Goal: Transaction & Acquisition: Purchase product/service

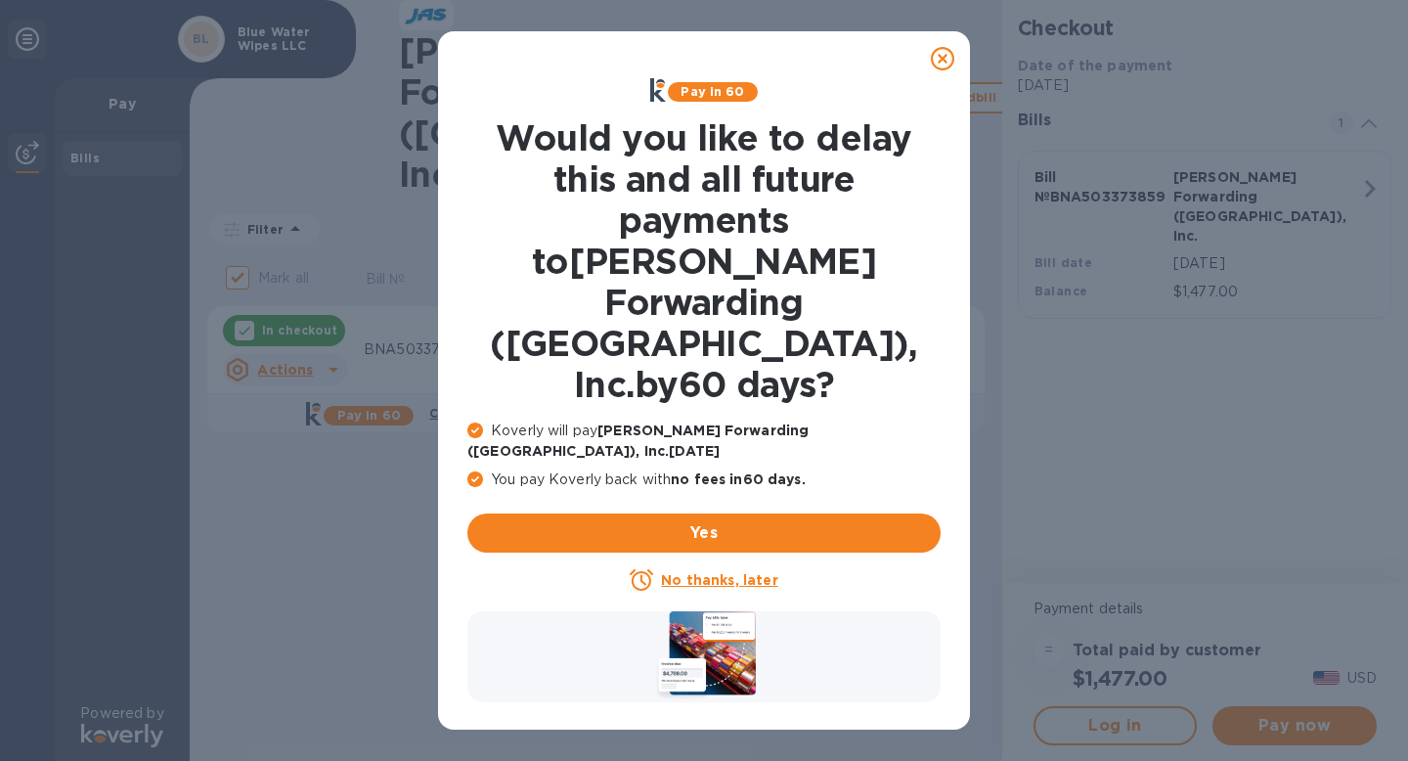
click at [941, 56] on icon at bounding box center [942, 58] width 23 height 23
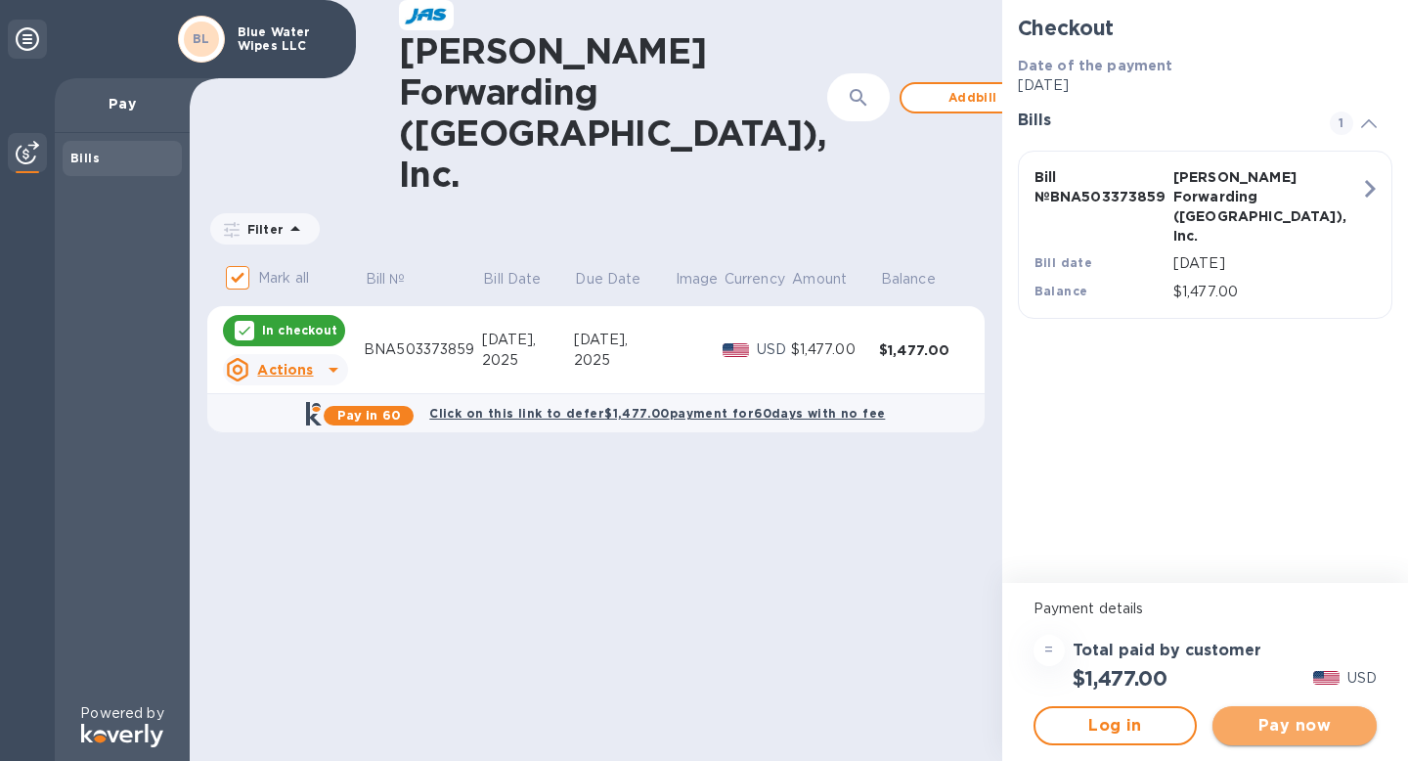
click at [1270, 726] on span "Pay now" at bounding box center [1294, 725] width 133 height 23
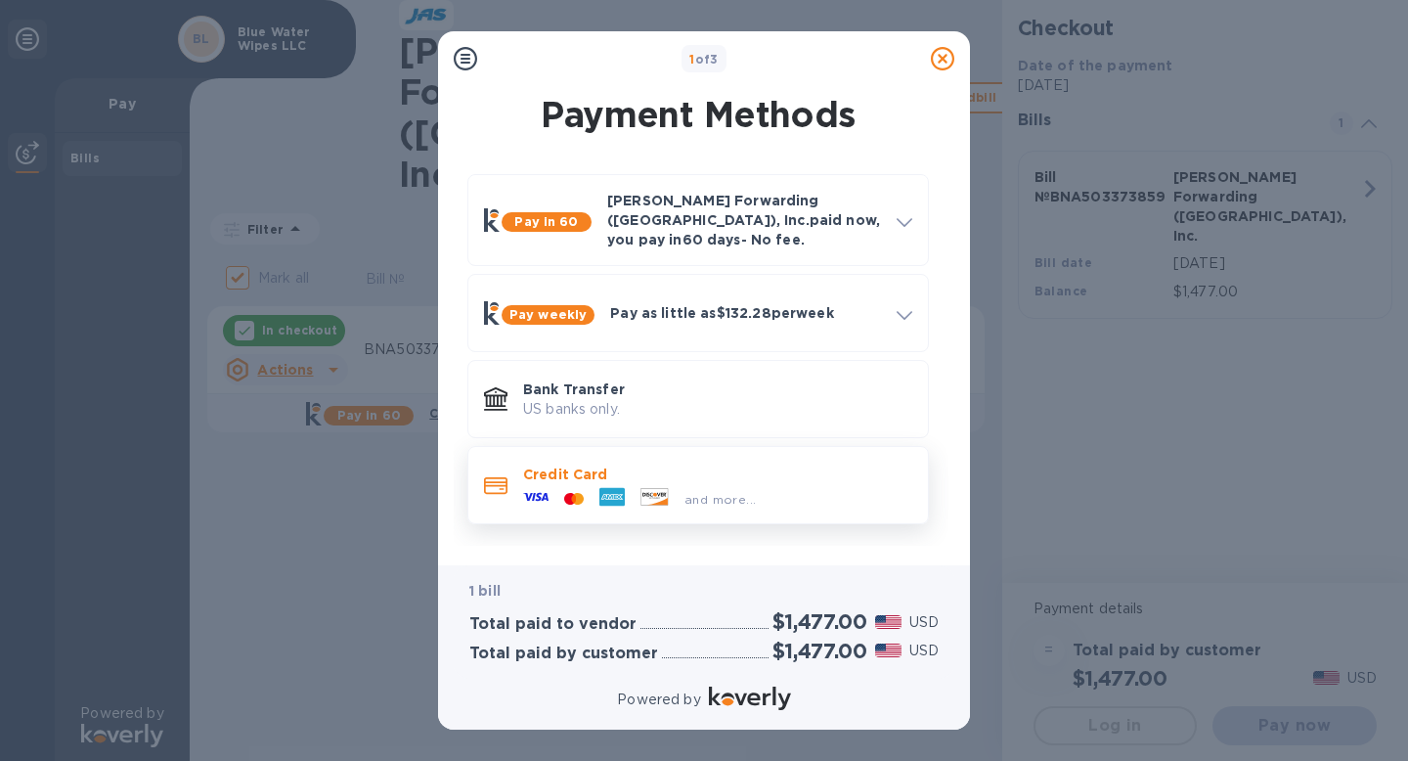
click at [756, 492] on div "and more..." at bounding box center [719, 499] width 87 height 21
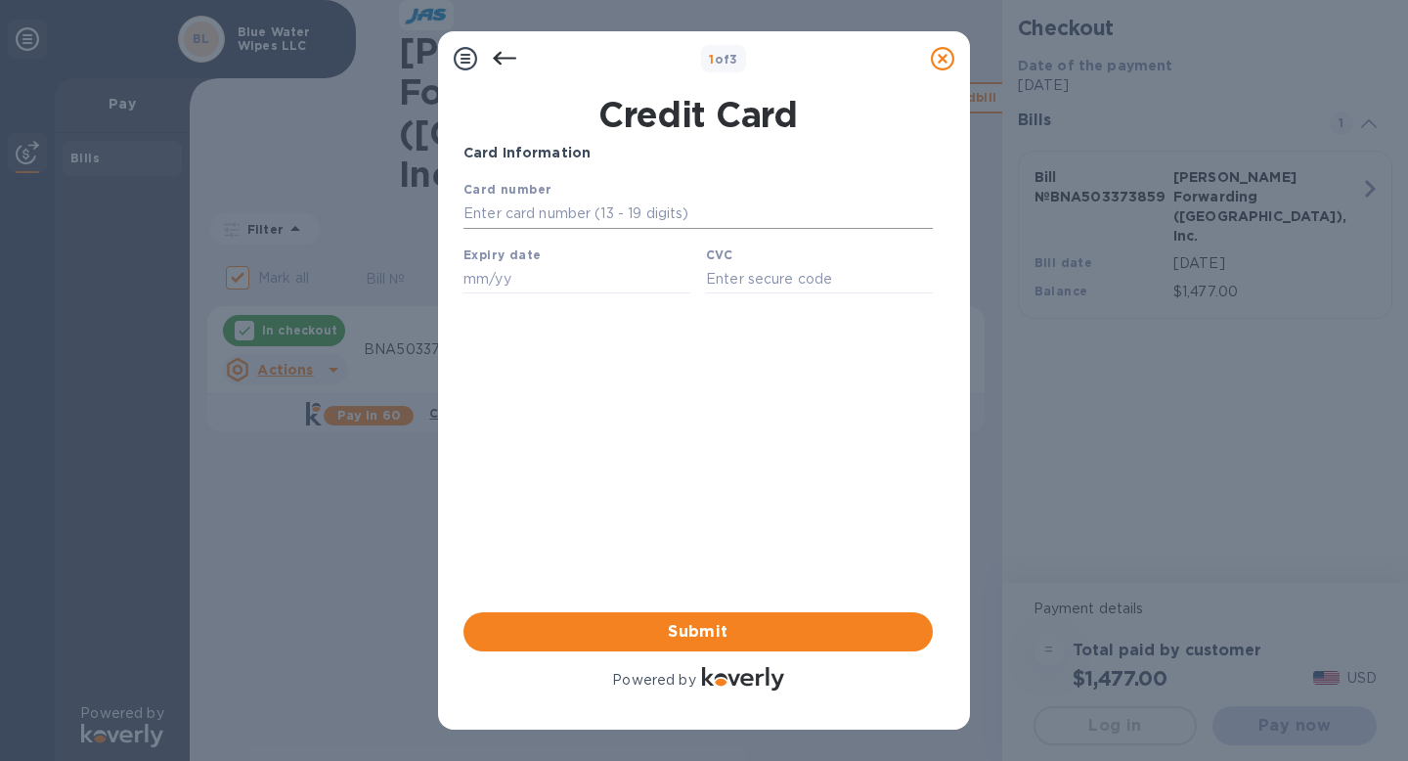
click at [559, 204] on input "text" at bounding box center [697, 213] width 469 height 29
type input "[CREDIT_CARD_NUMBER]"
click at [497, 283] on input "text" at bounding box center [576, 278] width 227 height 29
type input "07/29"
type input "193"
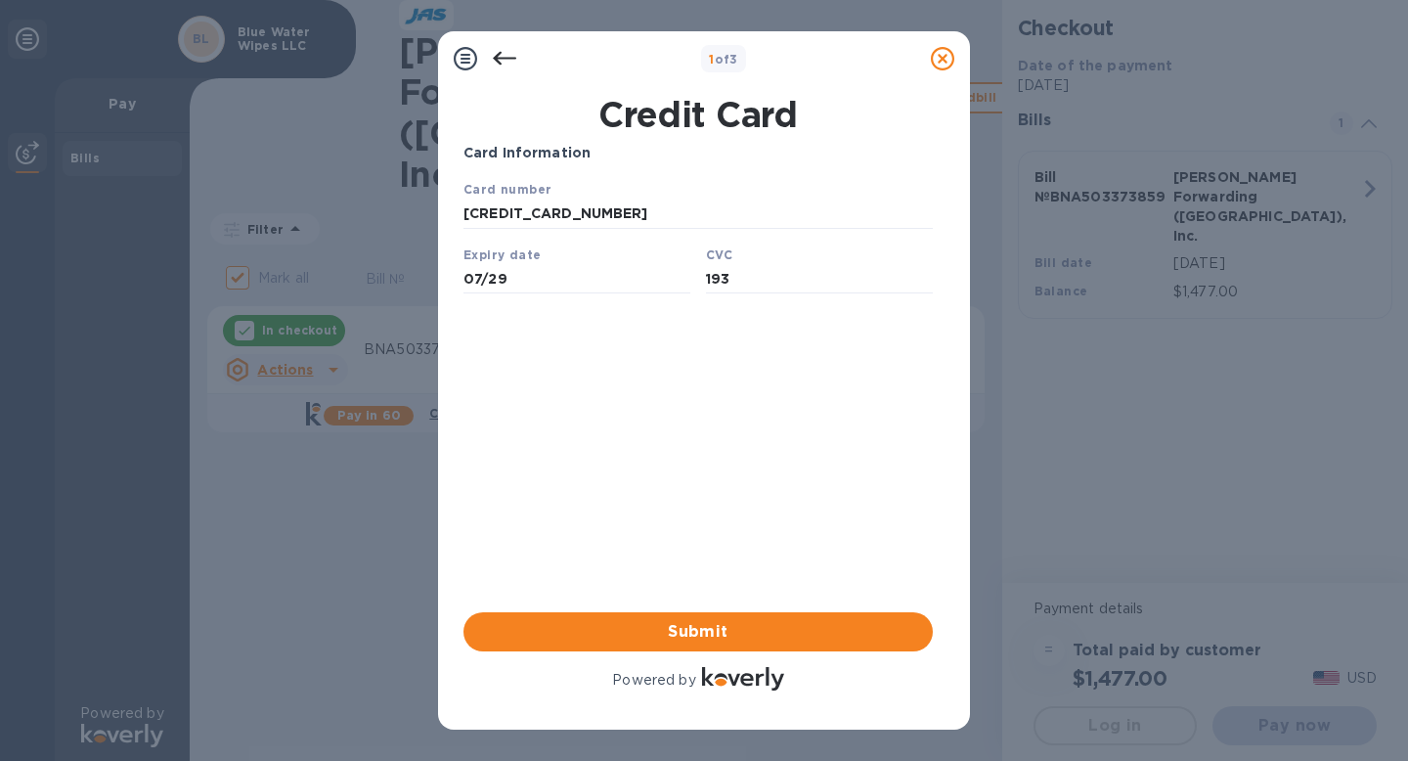
click at [522, 458] on div "Card Information Your browser does not support iframes Submit Powered by" at bounding box center [697, 418] width 469 height 551
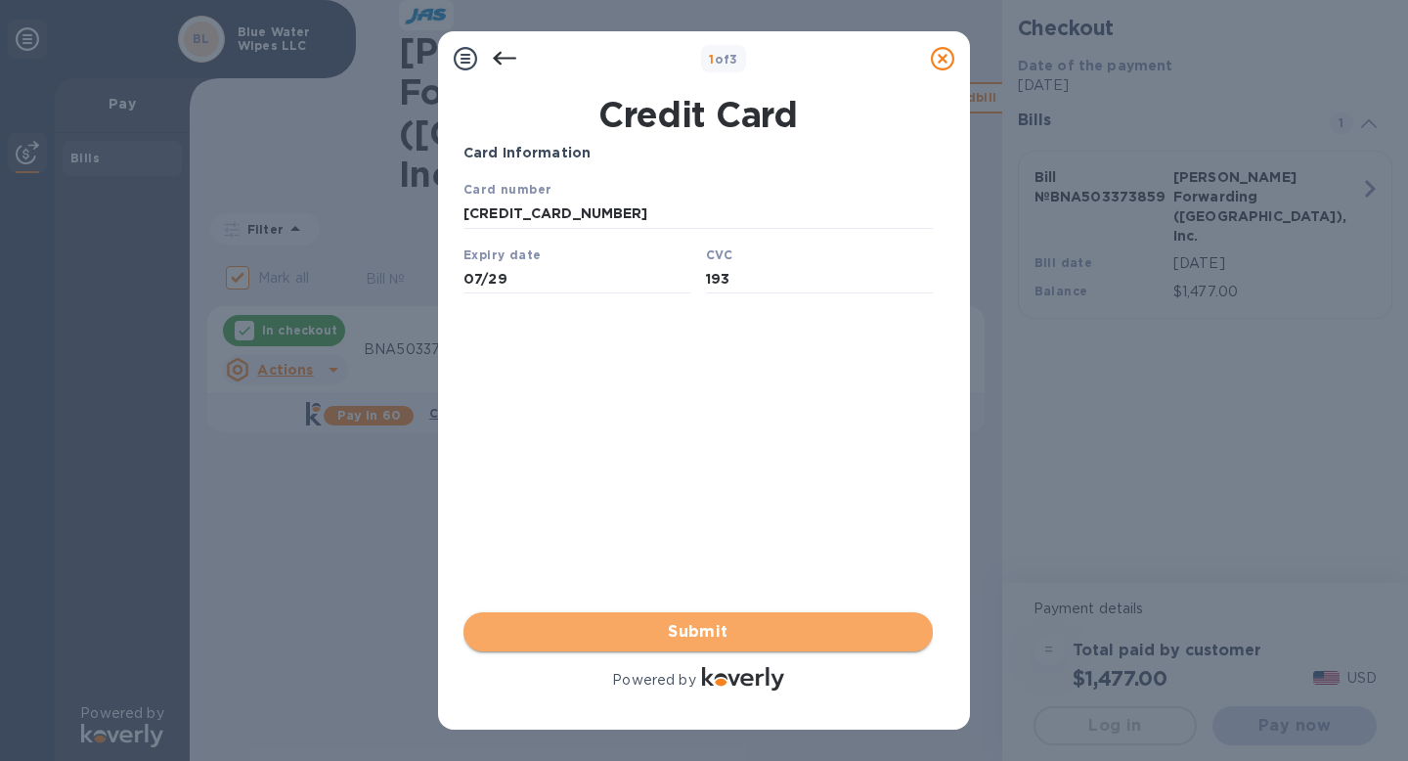
click at [687, 626] on span "Submit" at bounding box center [698, 631] width 438 height 23
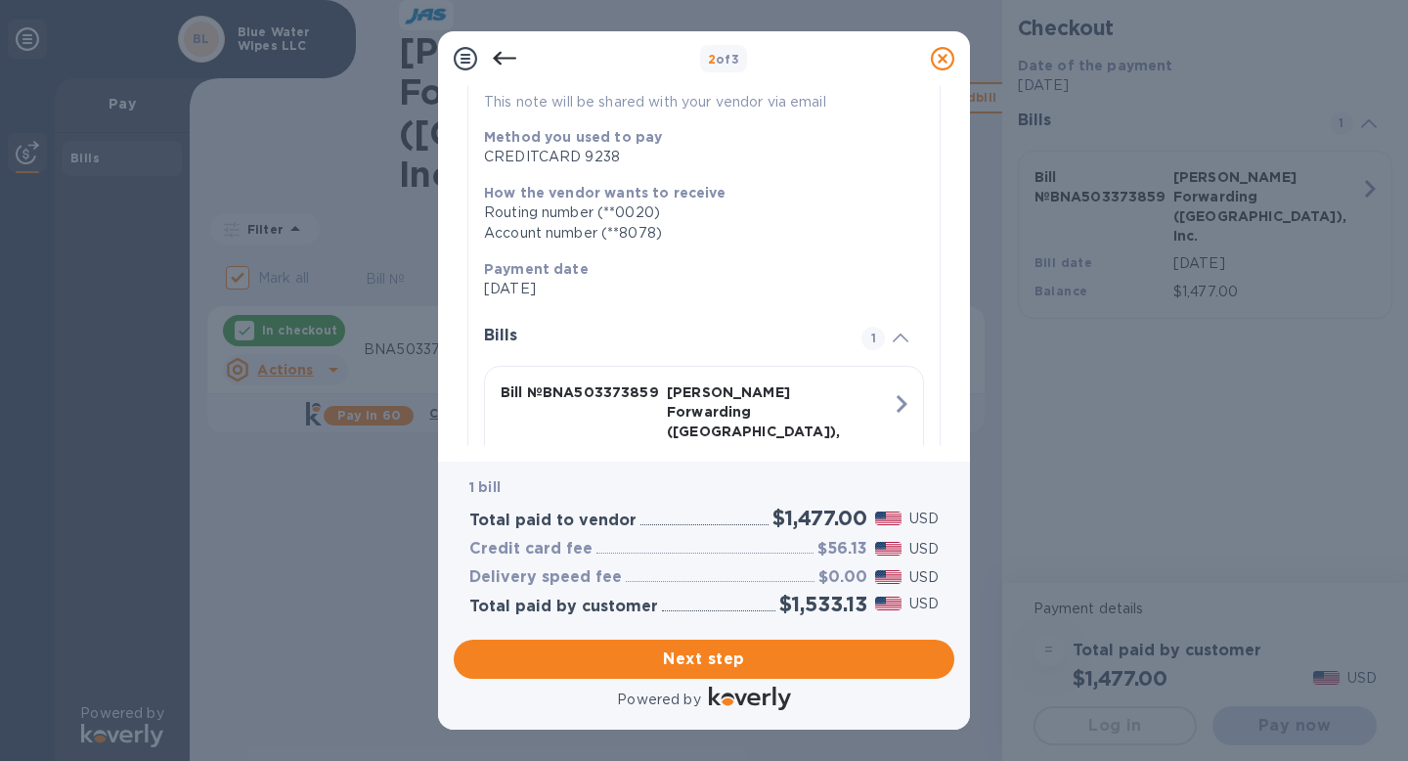
scroll to position [309, 0]
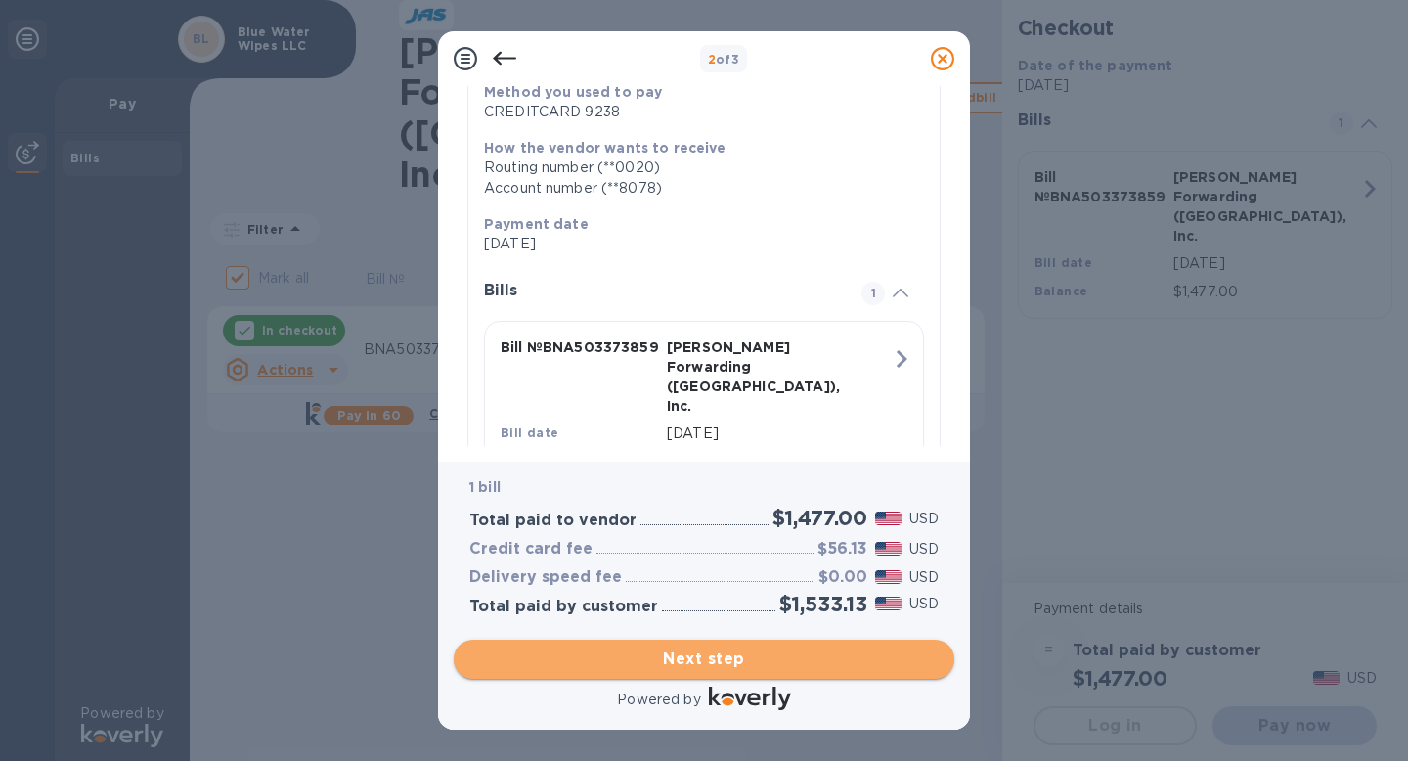
click at [760, 661] on span "Next step" at bounding box center [703, 658] width 469 height 23
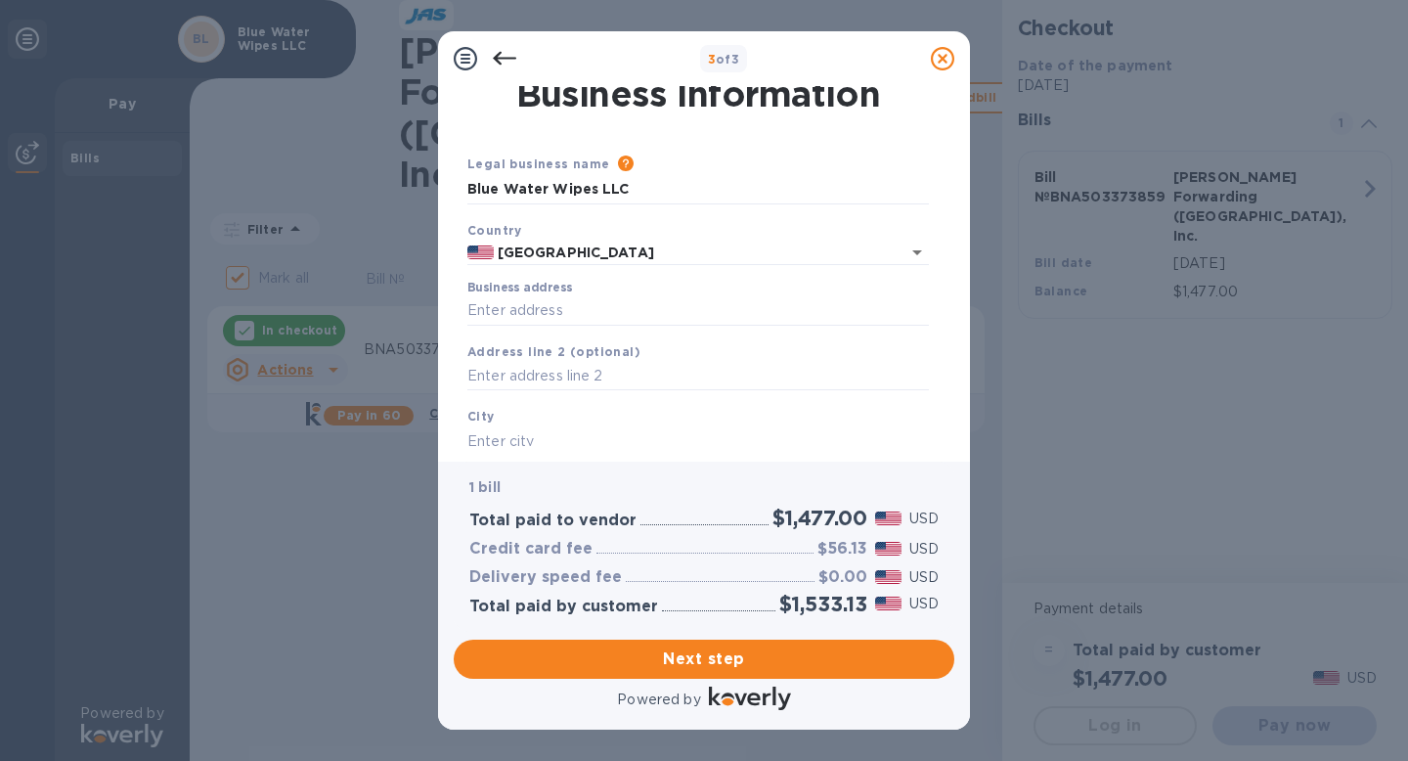
scroll to position [0, 0]
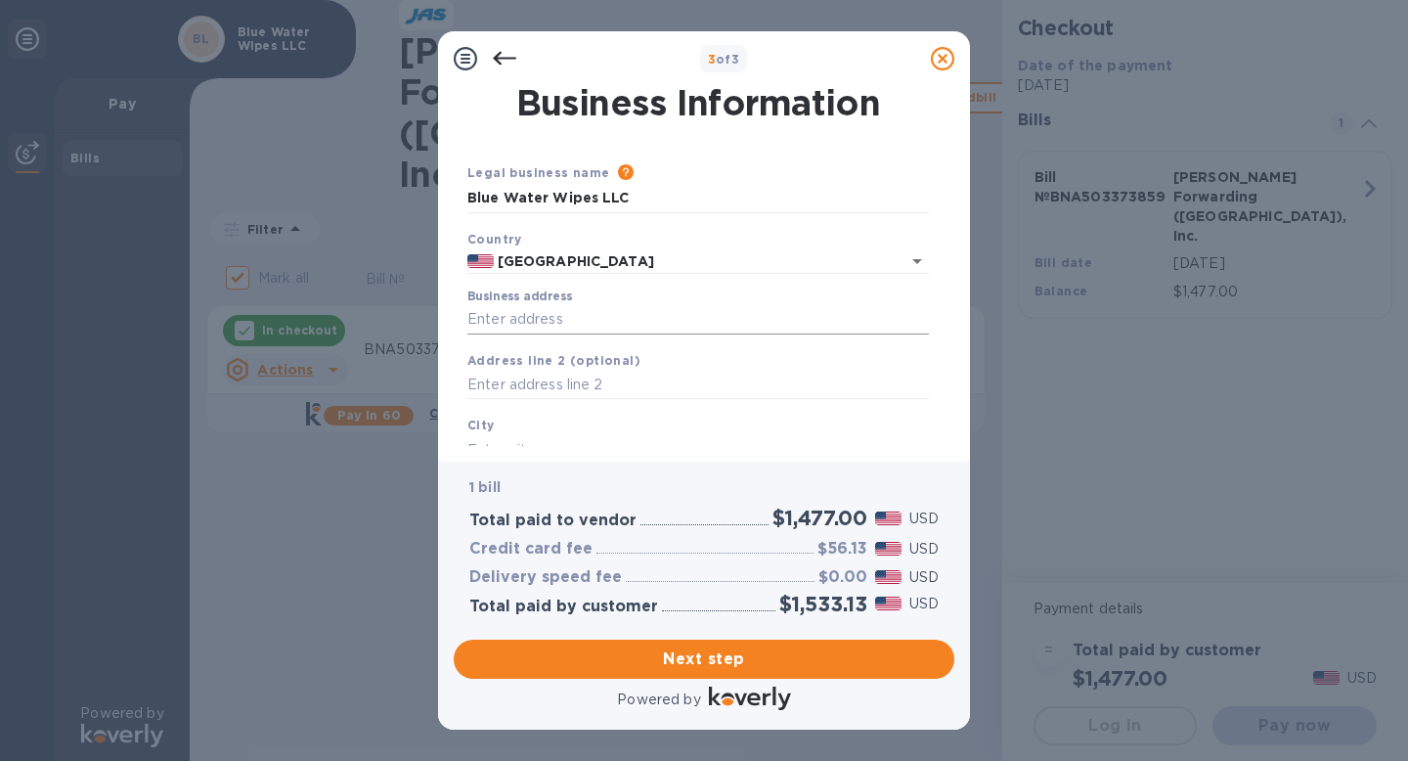
click at [646, 320] on input "Business address" at bounding box center [697, 319] width 461 height 29
type input "[STREET_ADDRESS]"
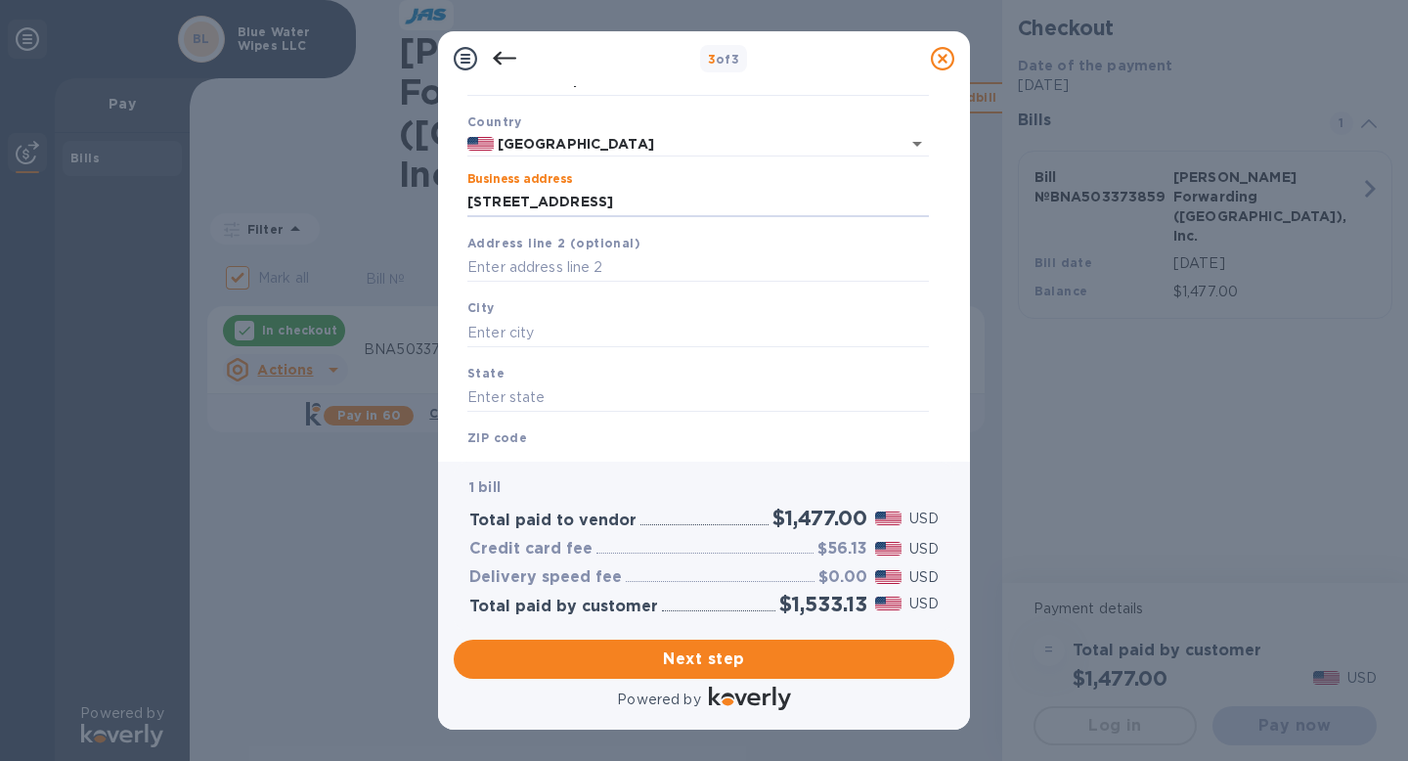
scroll to position [153, 0]
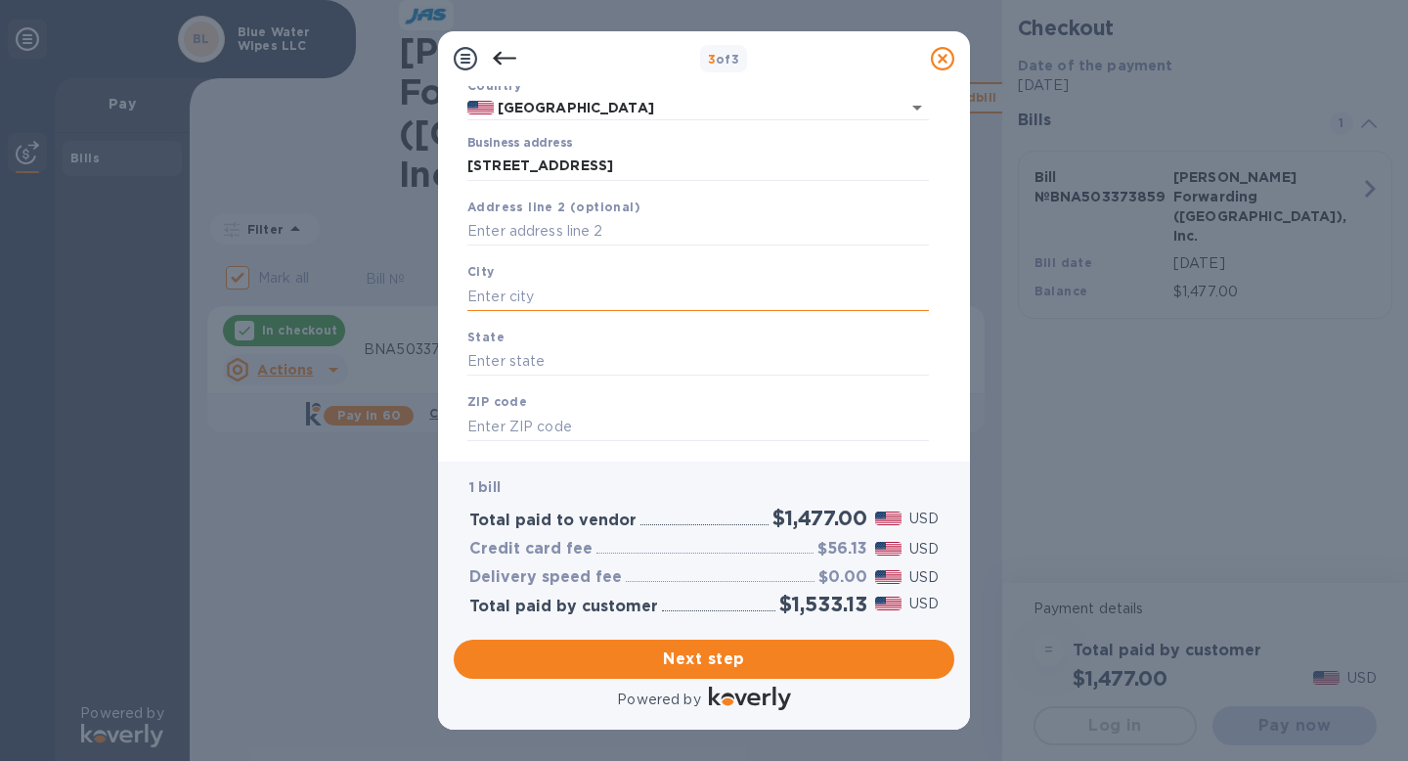
click at [587, 304] on input "text" at bounding box center [697, 296] width 461 height 29
type input "East Orange"
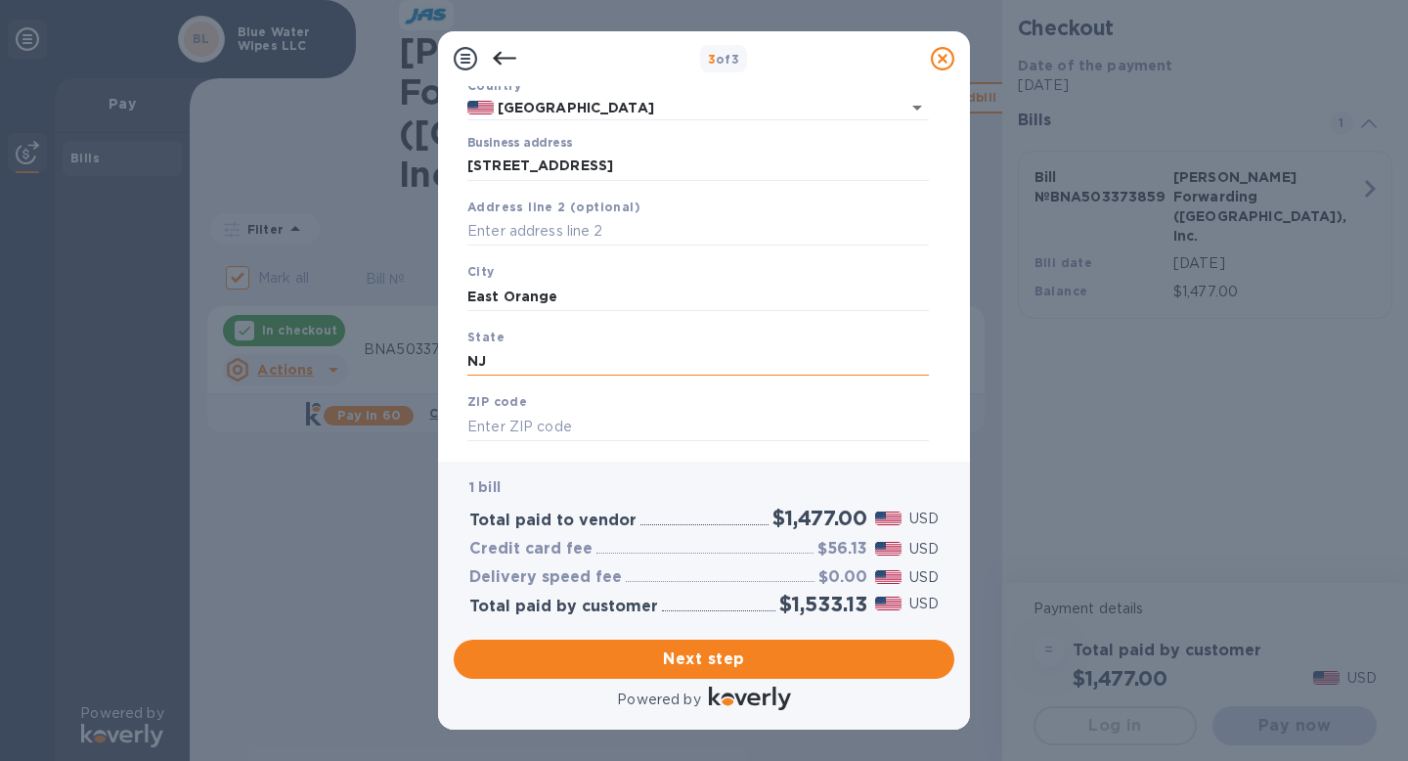
type input "NJ"
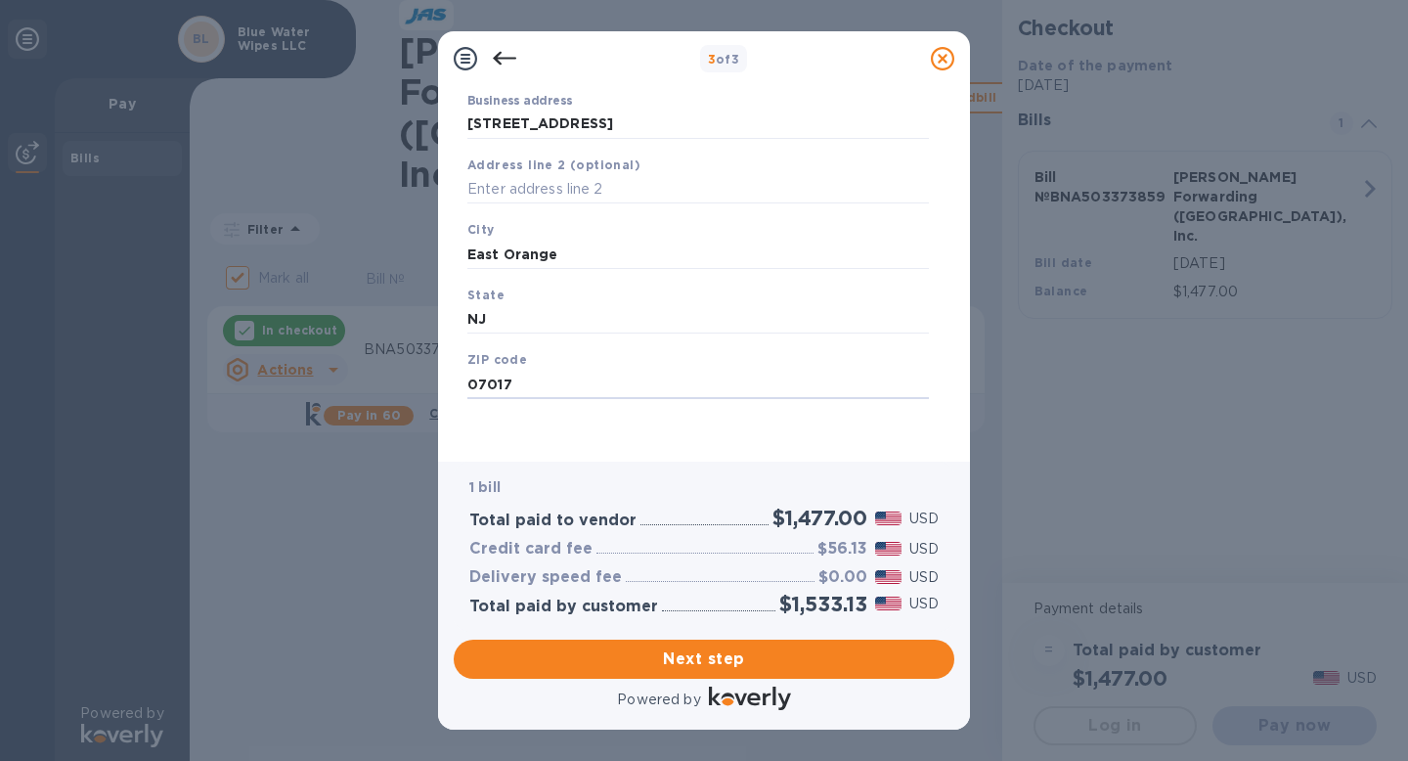
type input "07017"
click at [453, 433] on div "Business Information Legal business name Please provide the legal name that app…" at bounding box center [704, 273] width 532 height 375
click at [638, 665] on span "Next step" at bounding box center [703, 658] width 469 height 23
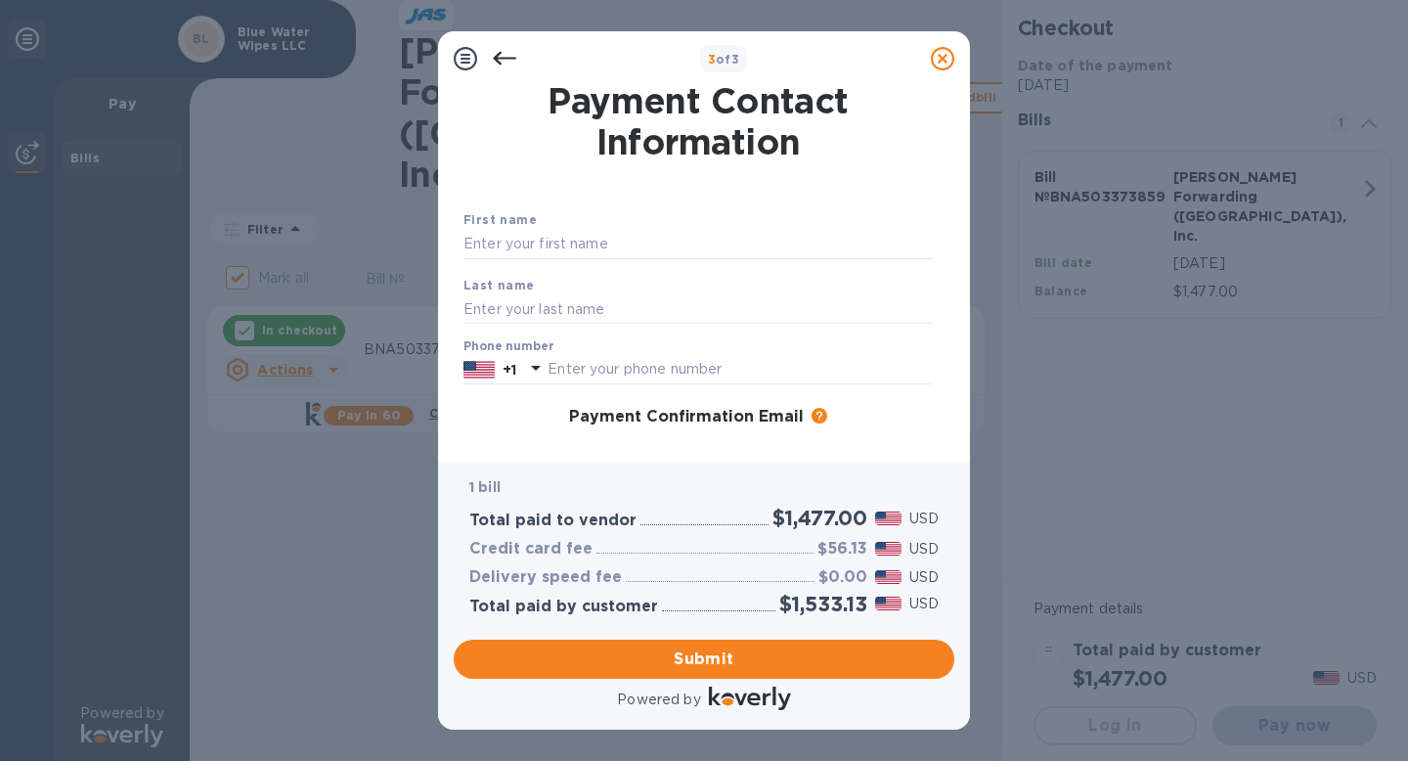
scroll to position [0, 0]
click at [628, 249] on input "text" at bounding box center [697, 246] width 469 height 29
type input "FATMA"
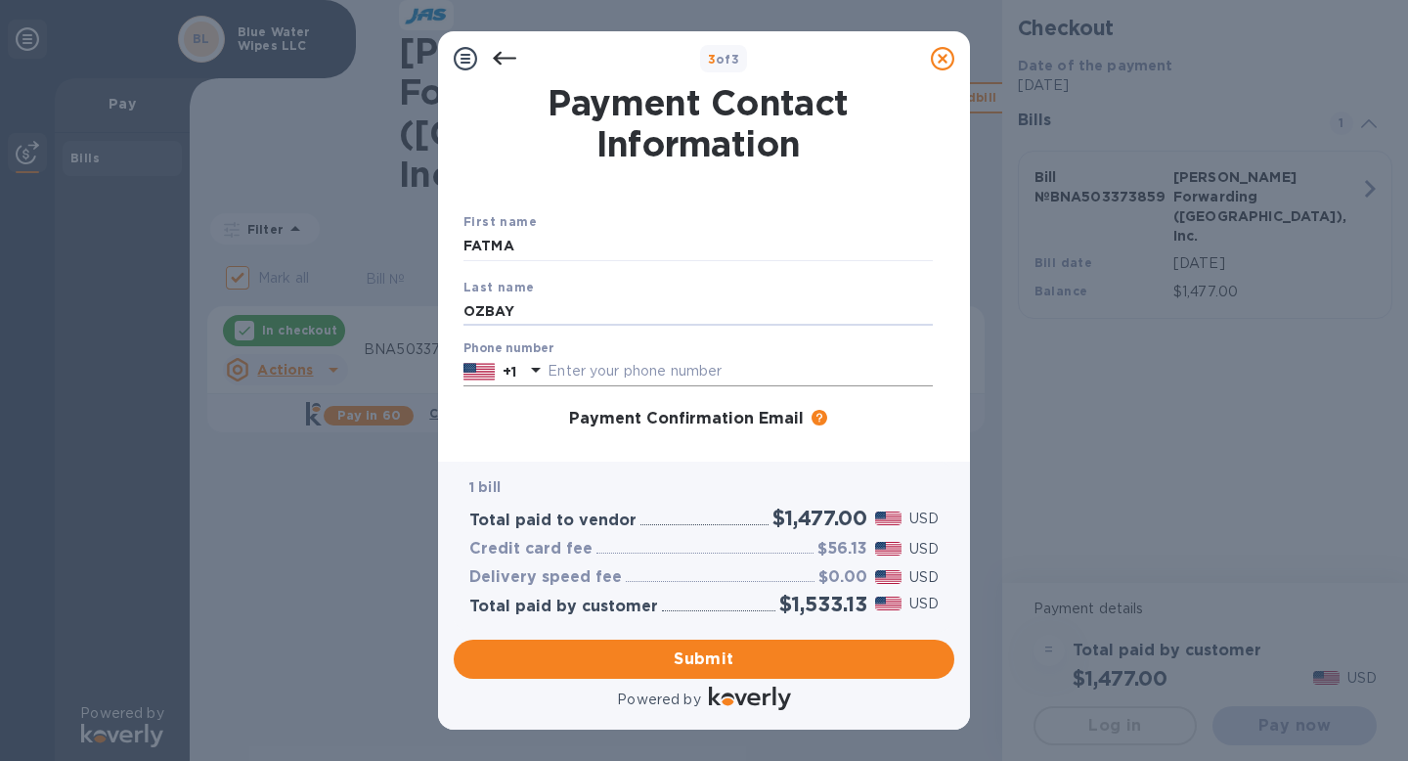
type input "OZBAY"
click at [635, 371] on input "text" at bounding box center [739, 371] width 385 height 29
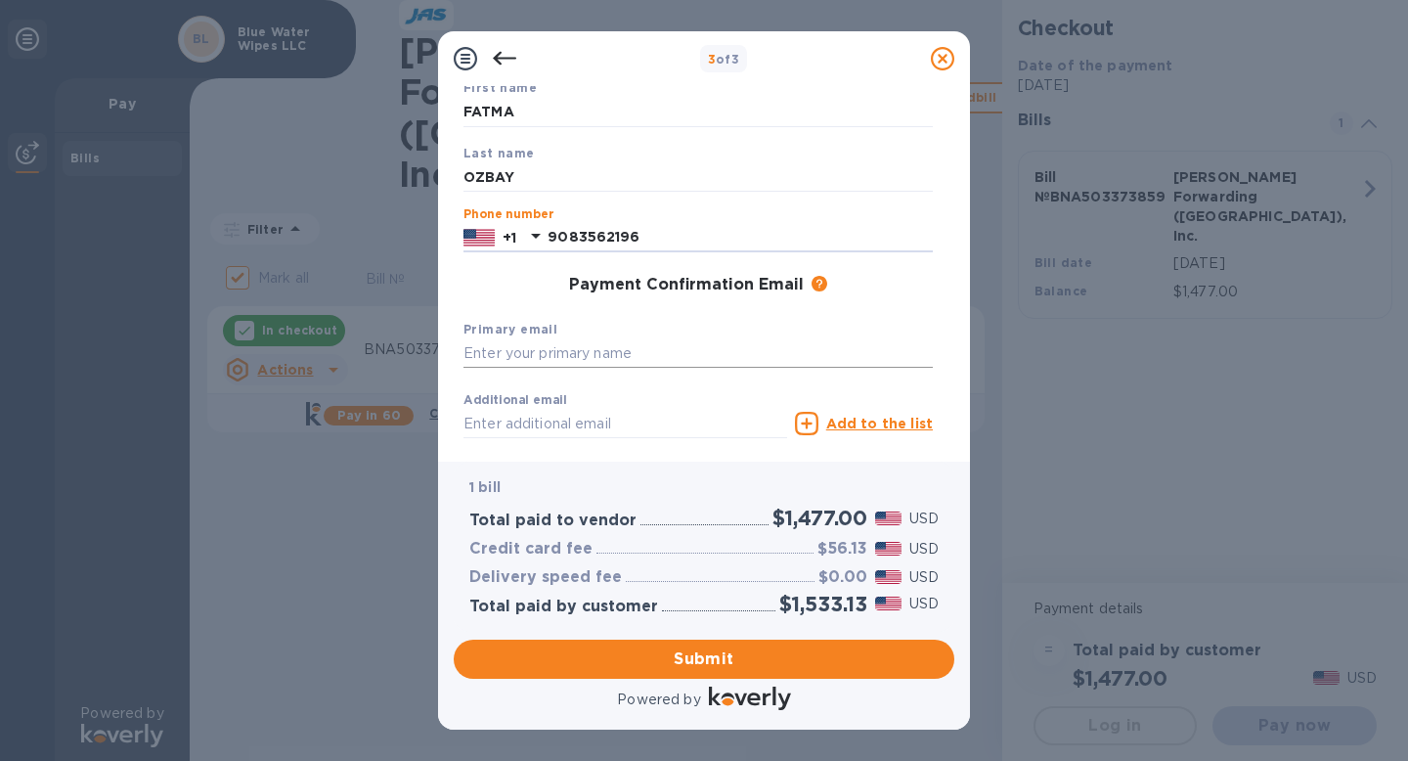
scroll to position [243, 0]
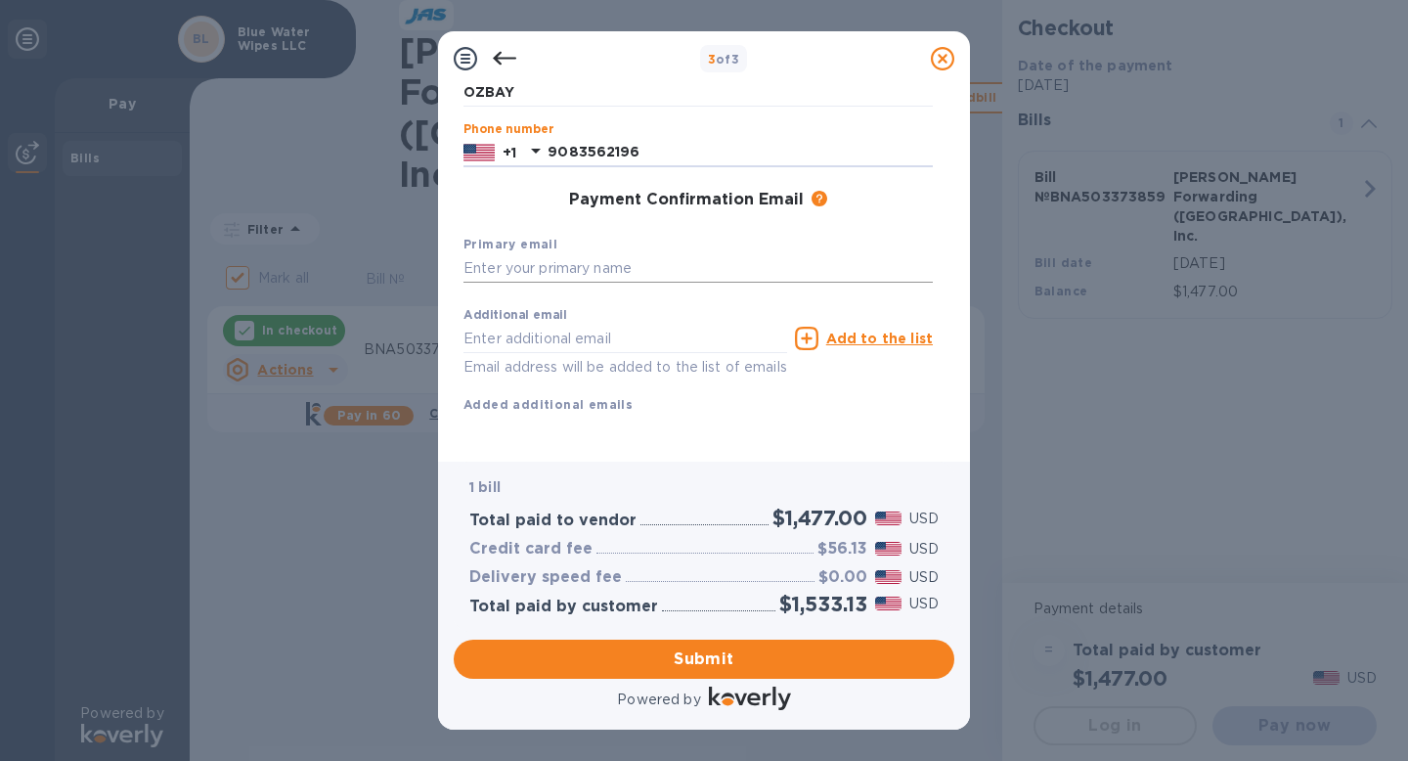
type input "9083562196"
click at [591, 254] on input "text" at bounding box center [697, 268] width 469 height 29
type input "I"
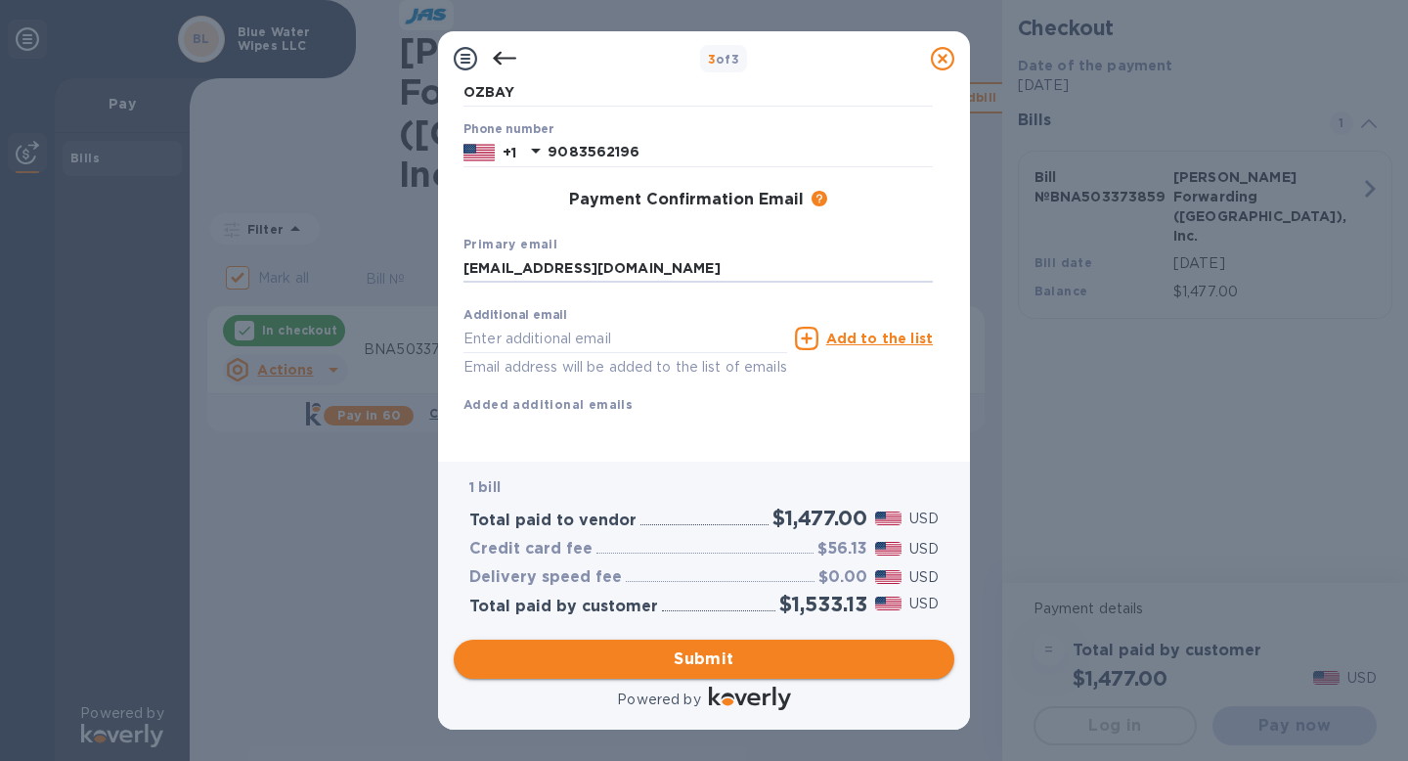
type input "[EMAIL_ADDRESS][DOMAIN_NAME]"
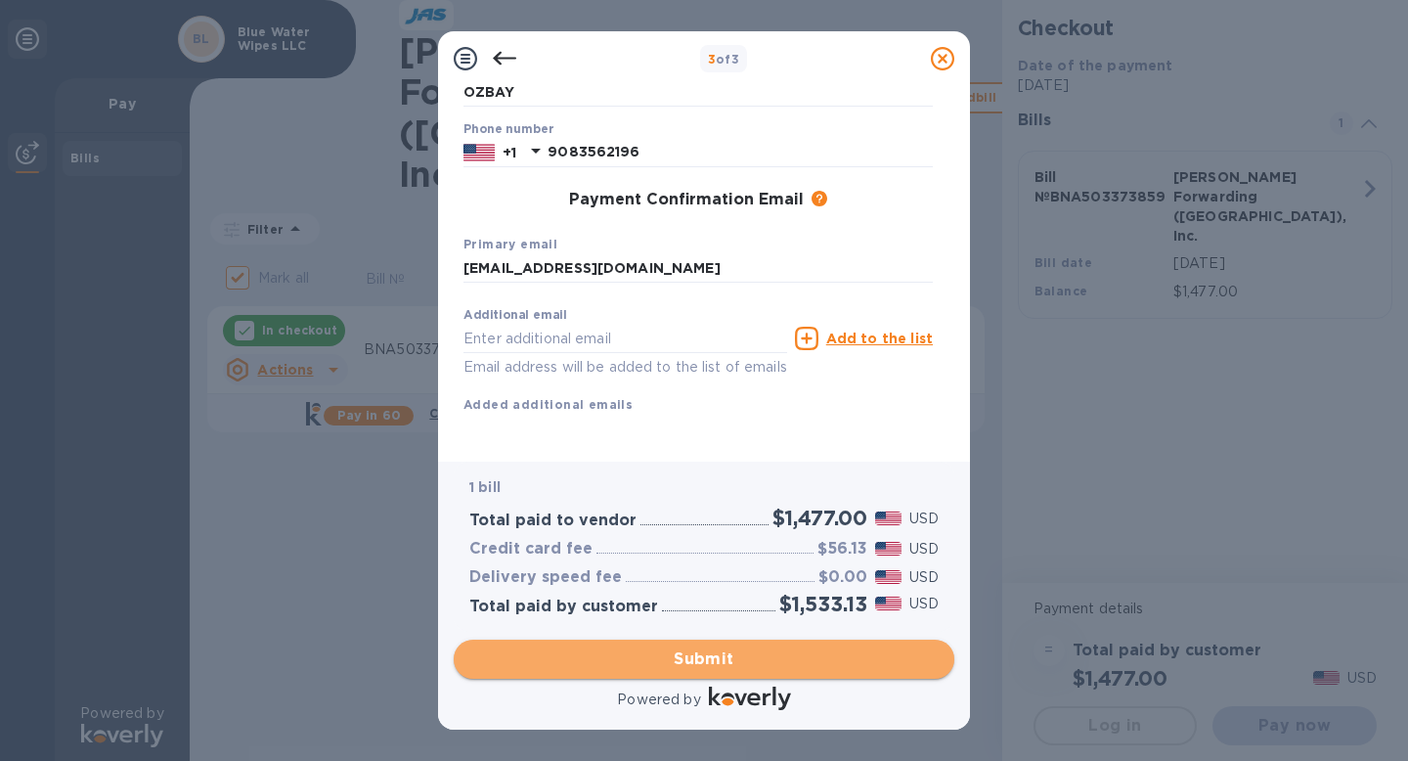
click at [672, 656] on span "Submit" at bounding box center [703, 658] width 469 height 23
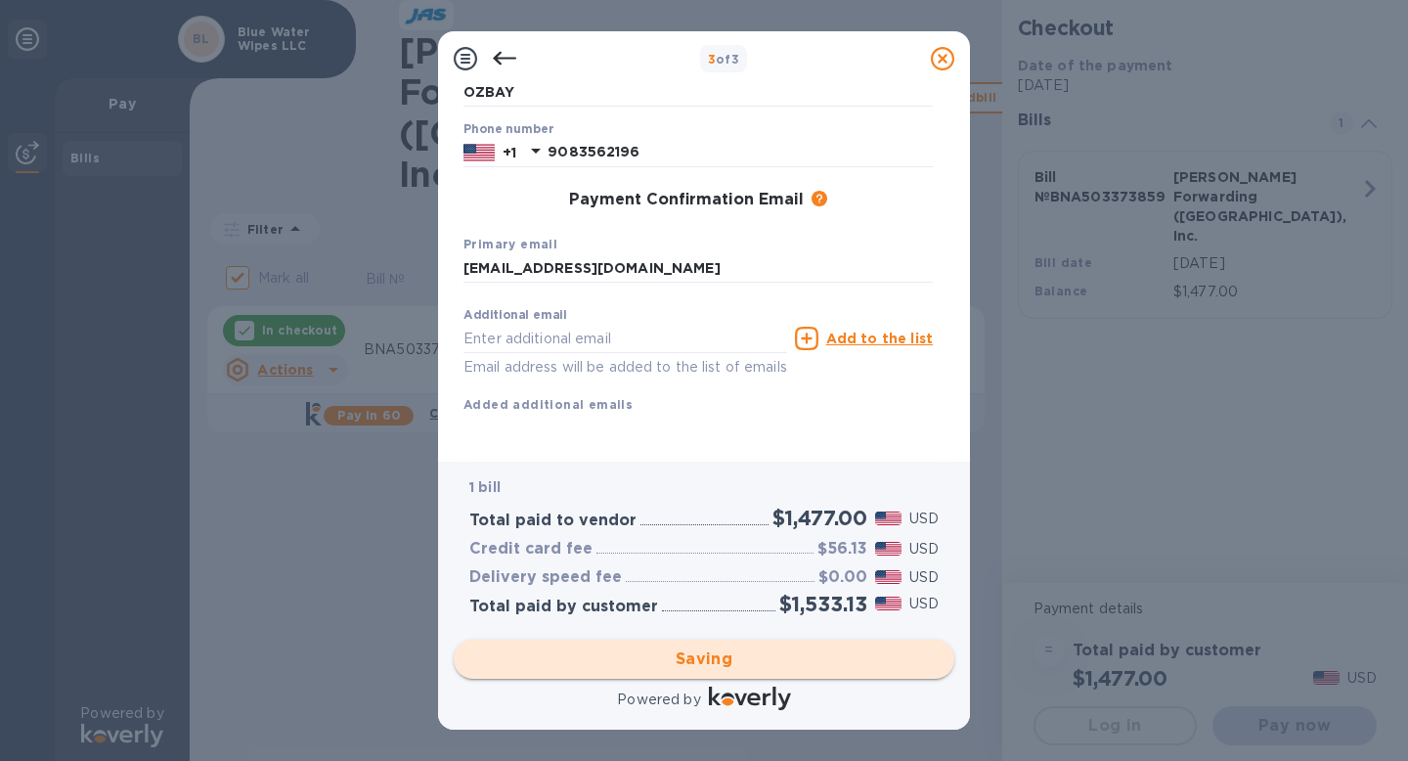
checkbox input "false"
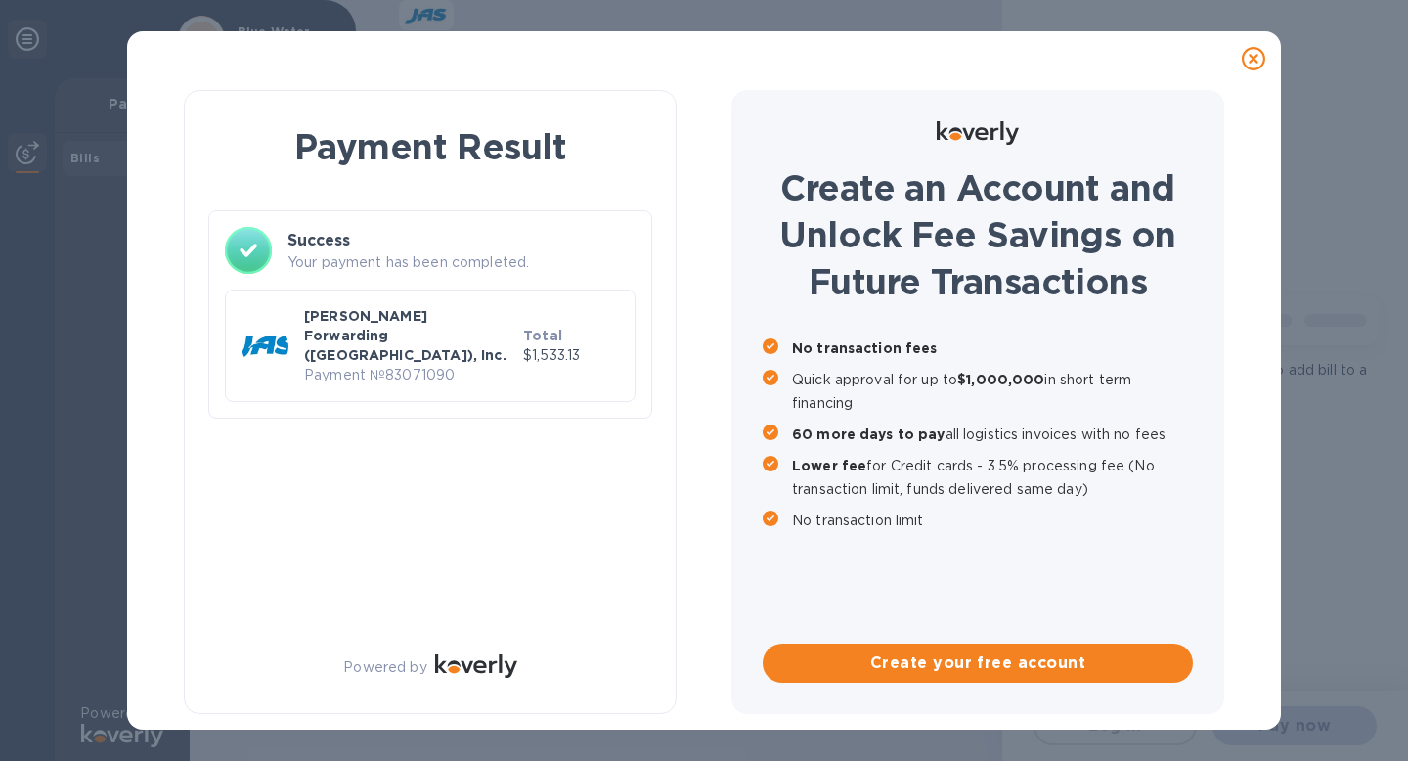
scroll to position [0, 0]
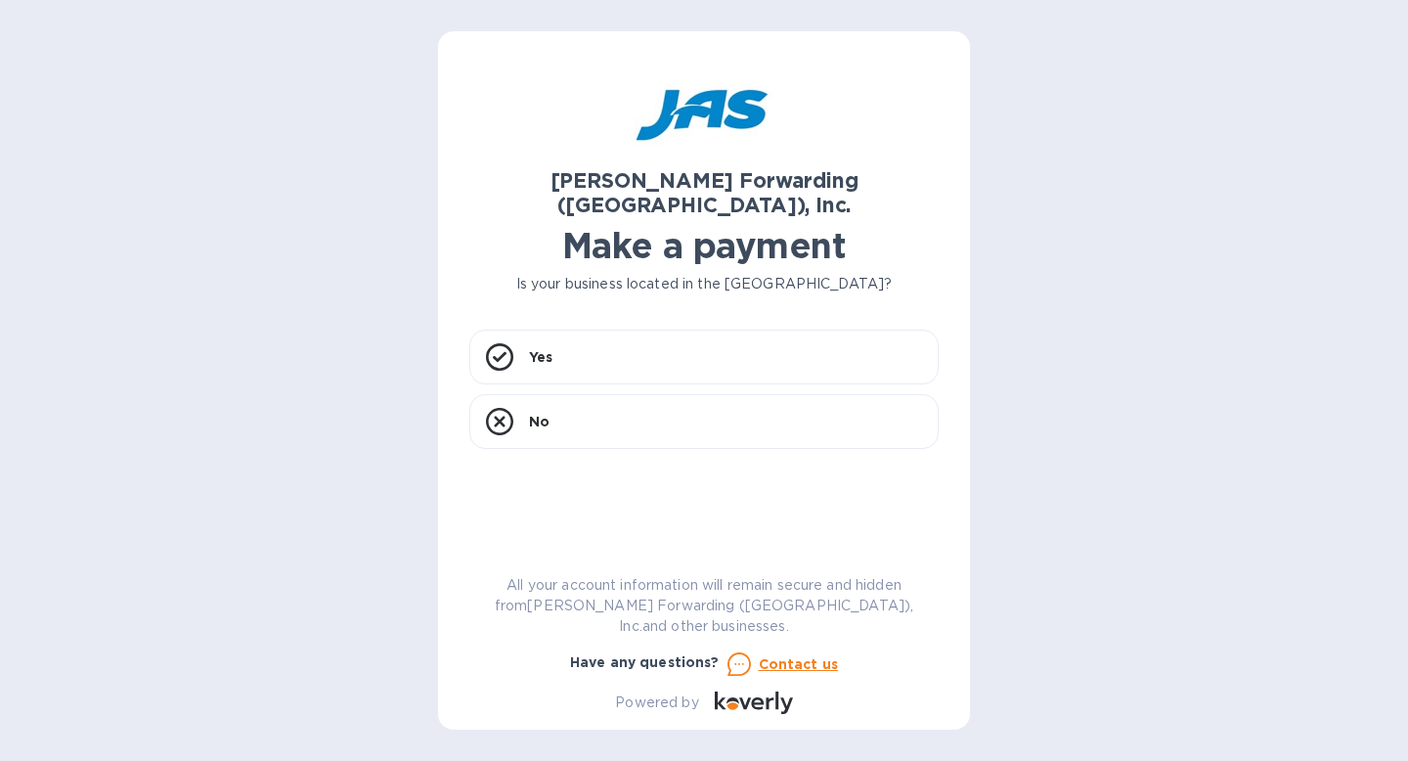
click at [644, 225] on h1 "Make a payment" at bounding box center [703, 245] width 469 height 41
click at [630, 341] on div "Yes" at bounding box center [703, 356] width 469 height 55
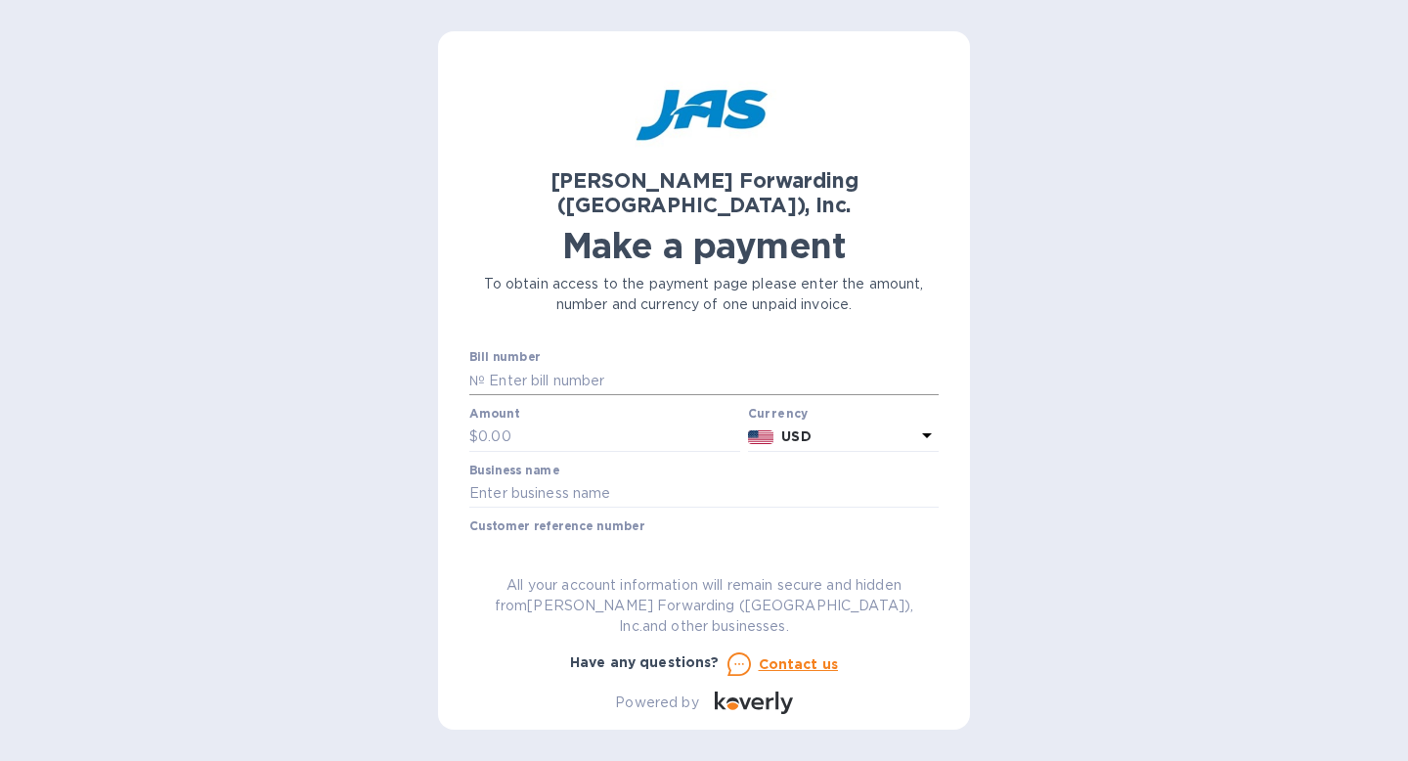
click at [634, 366] on input "text" at bounding box center [712, 380] width 454 height 29
type input "BNA503373859"
click at [615, 422] on input "text" at bounding box center [609, 436] width 262 height 29
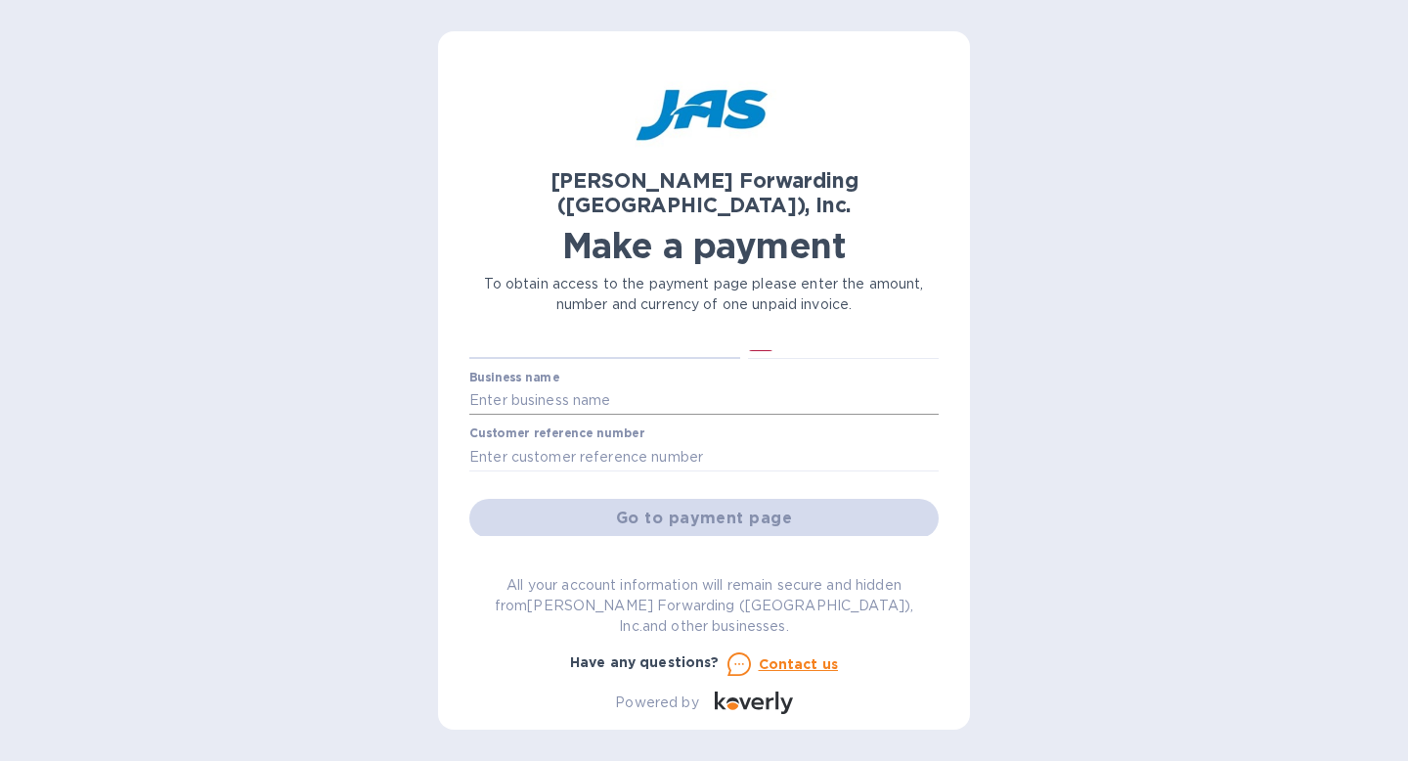
scroll to position [64, 0]
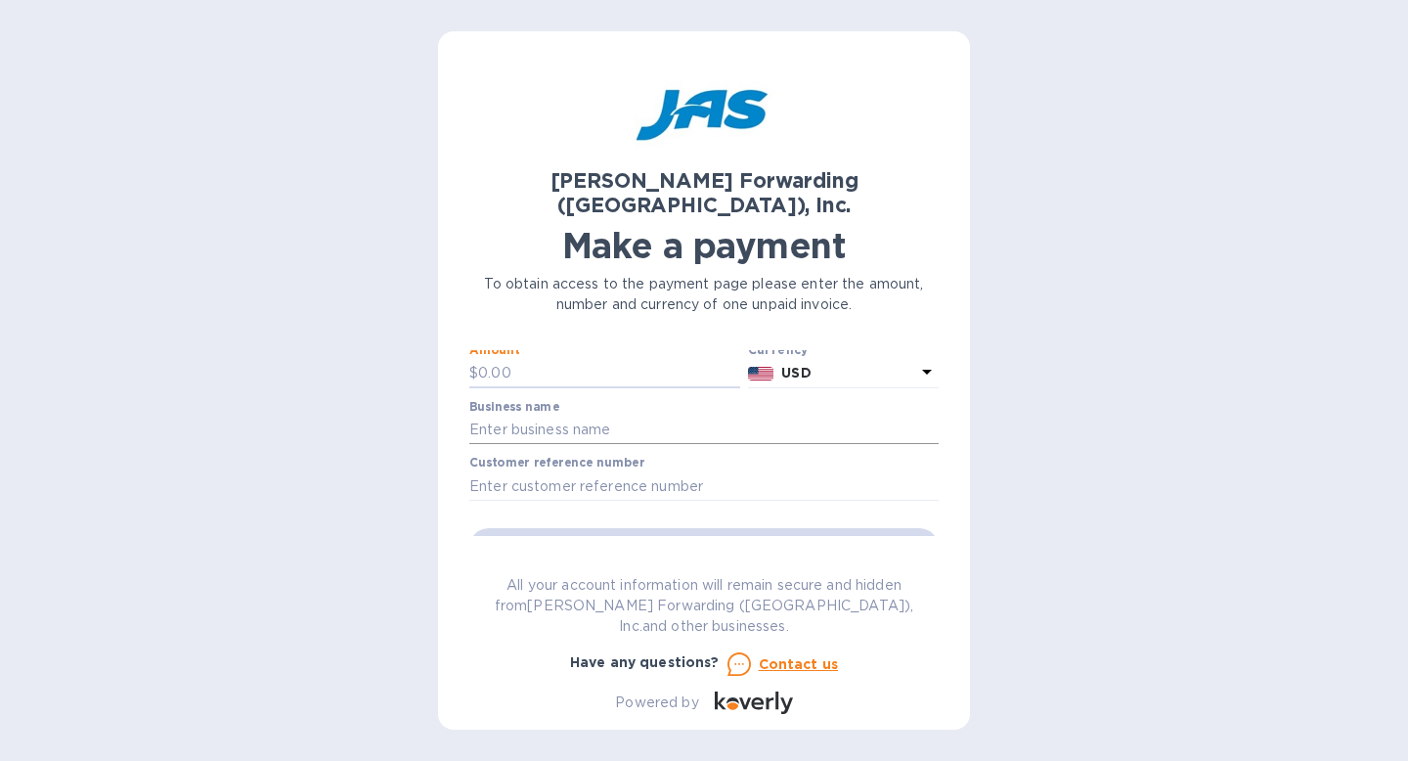
click at [602, 415] on input "text" at bounding box center [703, 429] width 469 height 29
type input "Blue Water Wipes LLC"
click at [608, 471] on input "text" at bounding box center [703, 485] width 469 height 29
type input "BLUWATMLR"
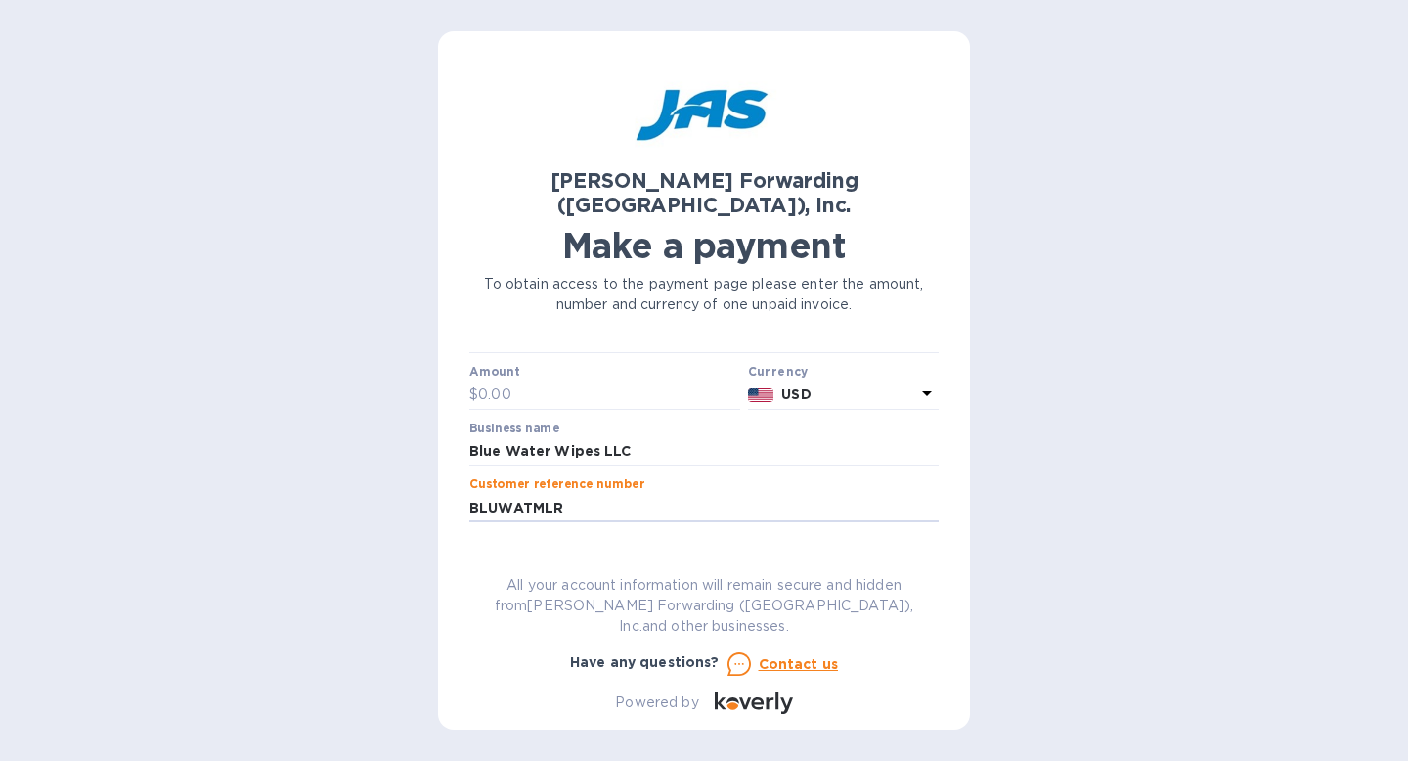
scroll to position [17, 0]
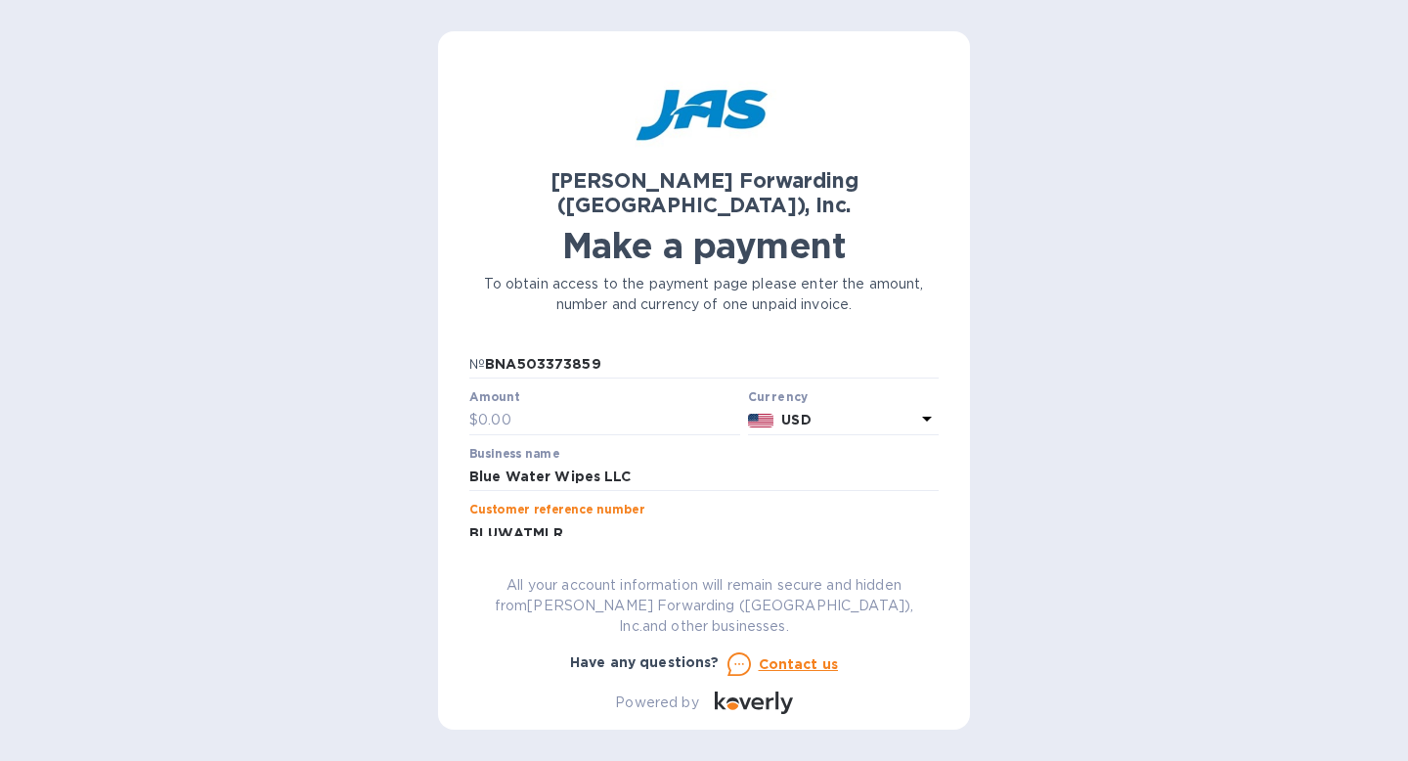
click at [585, 435] on div at bounding box center [604, 437] width 271 height 4
click at [576, 406] on input "text" at bounding box center [609, 420] width 262 height 29
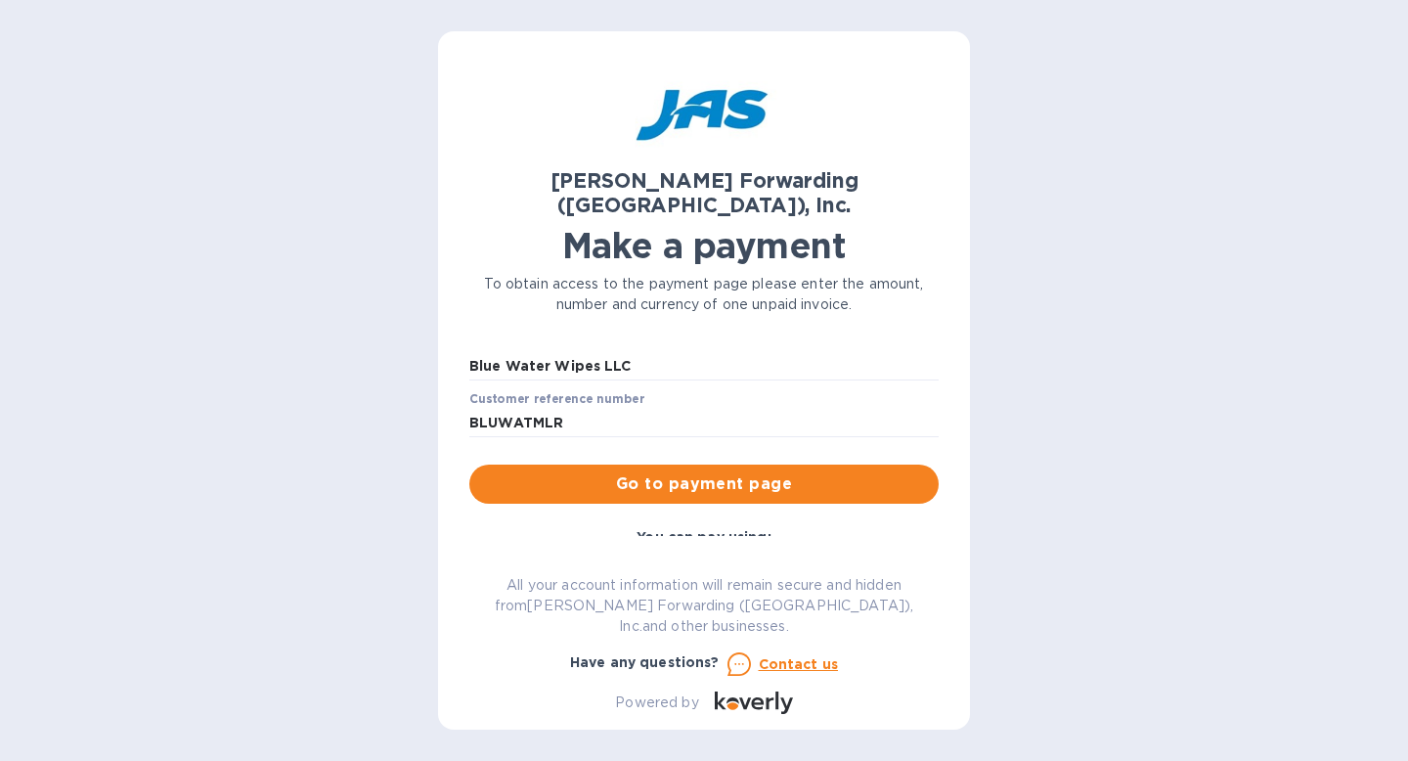
scroll to position [141, 0]
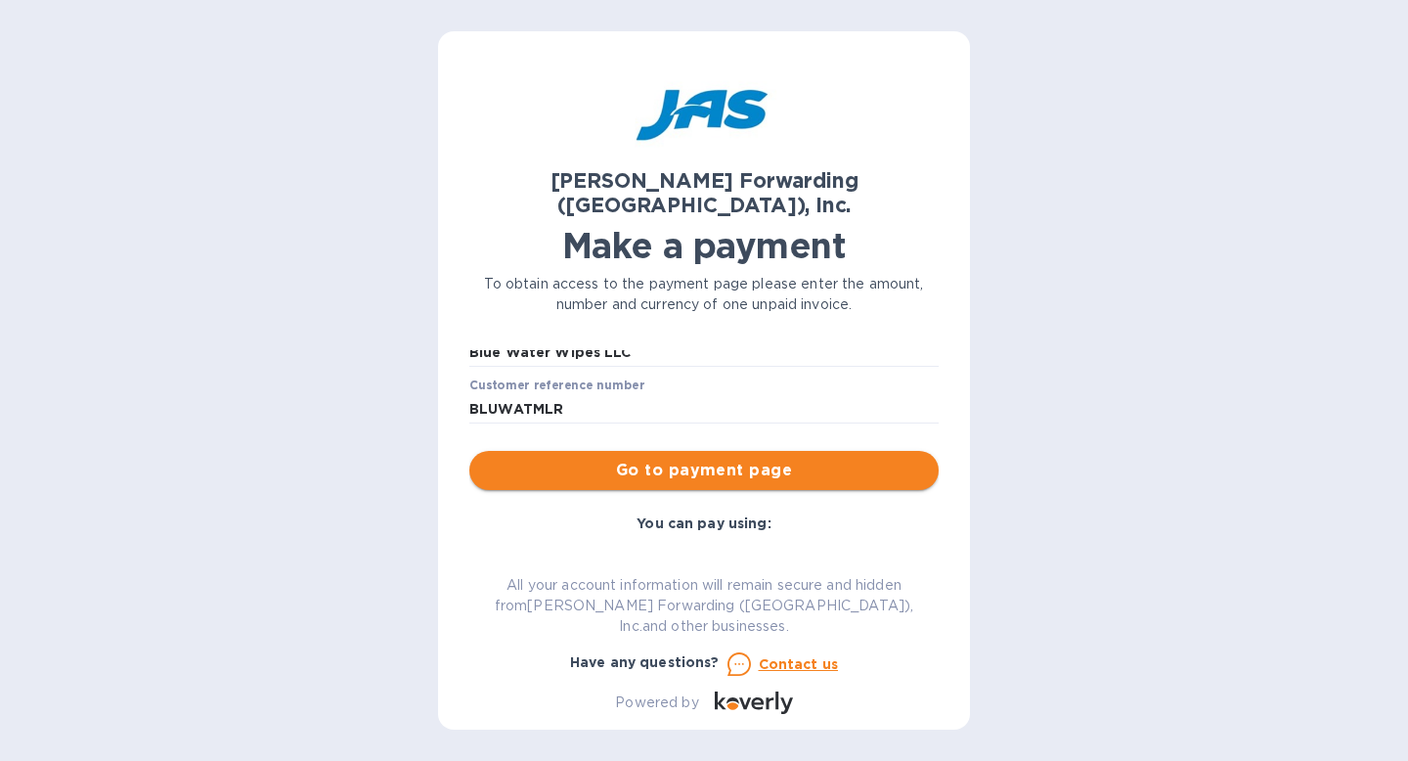
type input "1,000"
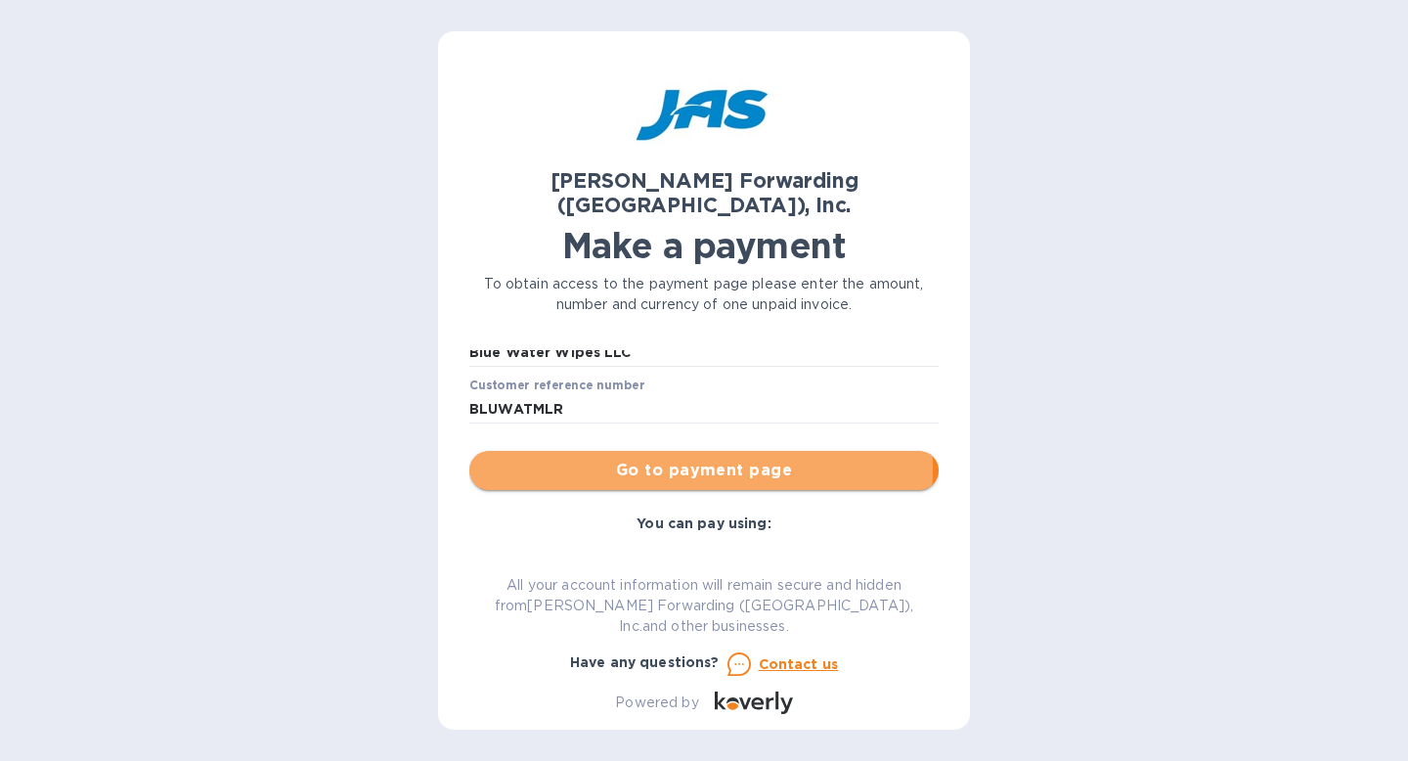
click at [657, 458] on span "Go to payment page" at bounding box center [704, 469] width 438 height 23
